Goal: Task Accomplishment & Management: Manage account settings

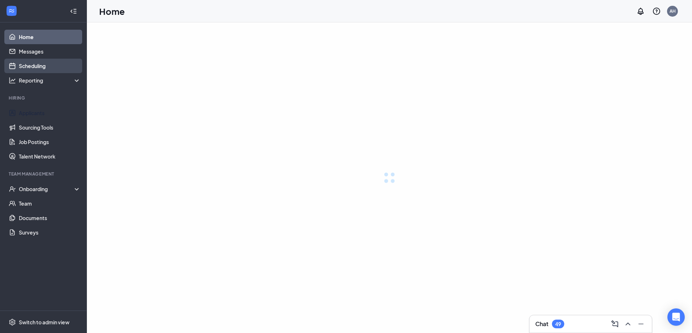
click at [19, 66] on link "Scheduling" at bounding box center [50, 66] width 62 height 14
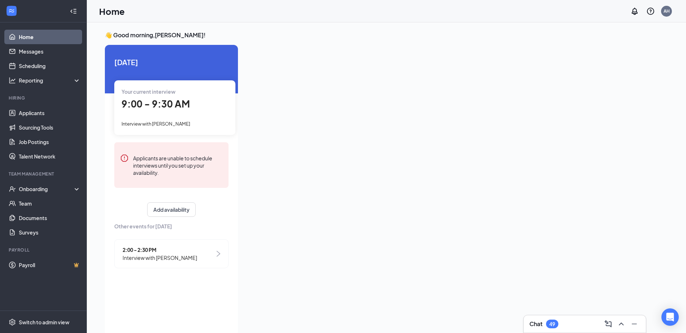
click at [174, 110] on div "9:00 - 9:30 AM" at bounding box center [175, 104] width 107 height 15
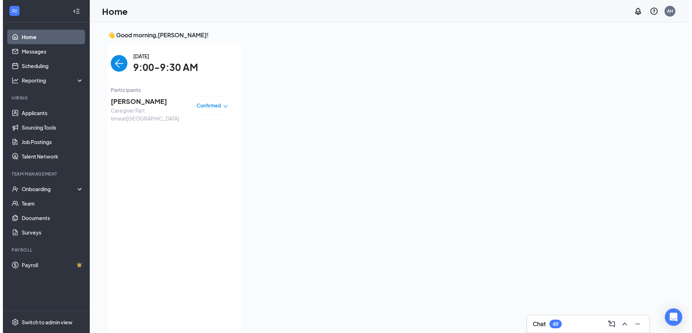
scroll to position [3, 0]
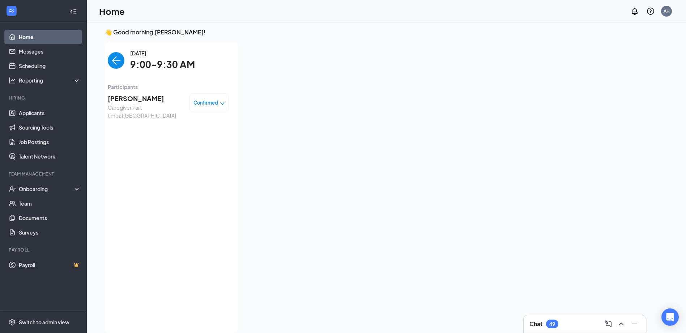
click at [96, 110] on div "Your current interview 9:00 - 9:30 AM Interview with [PERSON_NAME]" at bounding box center [35, 104] width 121 height 54
drag, startPoint x: 174, startPoint y: 110, endPoint x: 136, endPoint y: 96, distance: 40.5
click at [136, 96] on span "[PERSON_NAME]" at bounding box center [146, 98] width 76 height 10
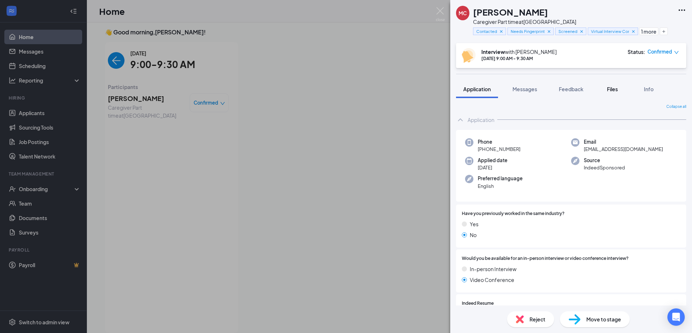
click at [613, 90] on span "Files" at bounding box center [612, 89] width 11 height 7
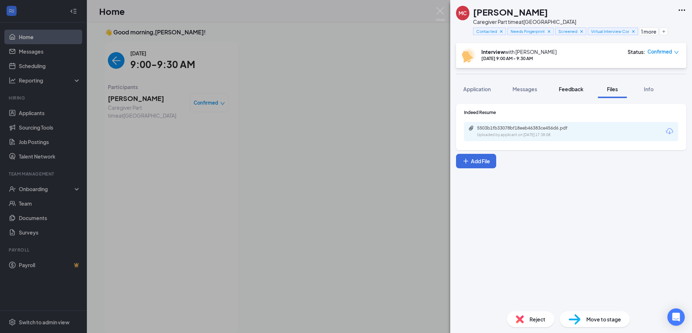
click at [569, 89] on span "Feedback" at bounding box center [571, 89] width 25 height 7
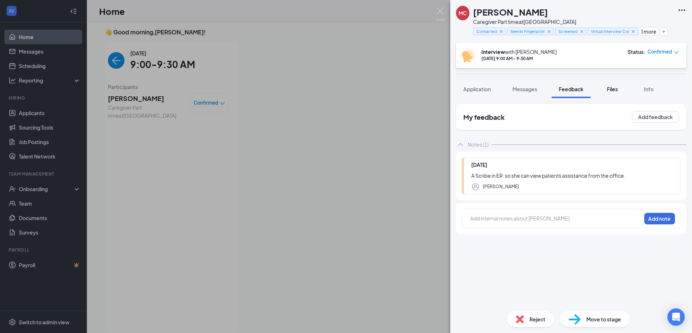
click at [618, 88] on span "Files" at bounding box center [612, 89] width 11 height 7
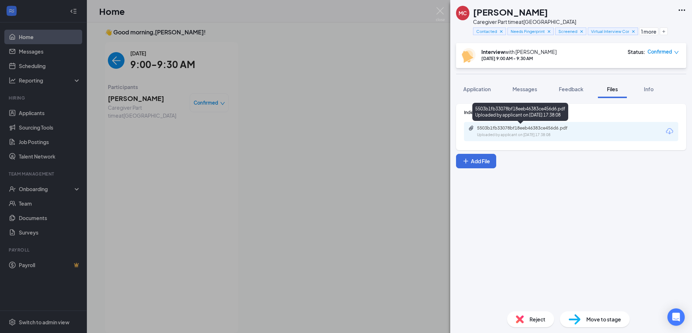
click at [575, 127] on div "5503b1fb33078bf18eeb46383ce456d6.pdf" at bounding box center [527, 128] width 101 height 6
click at [535, 133] on div "Uploaded by applicant on [DATE] 17:38:08" at bounding box center [531, 135] width 109 height 6
